Goal: Task Accomplishment & Management: Complete application form

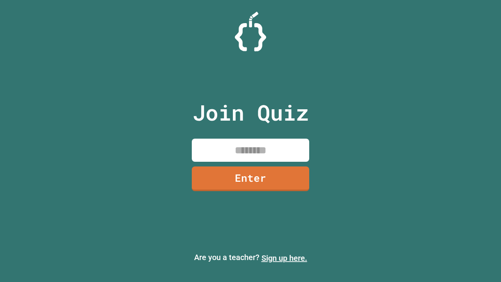
click at [284, 258] on link "Sign up here." at bounding box center [285, 257] width 46 height 9
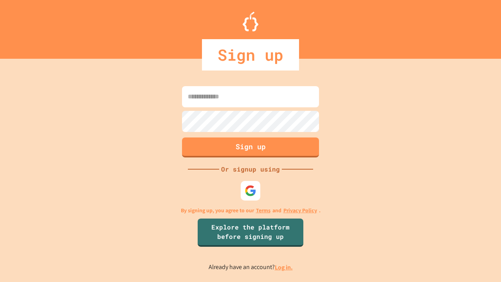
click at [284, 267] on link "Log in." at bounding box center [284, 267] width 18 height 8
